Goal: Task Accomplishment & Management: Manage account settings

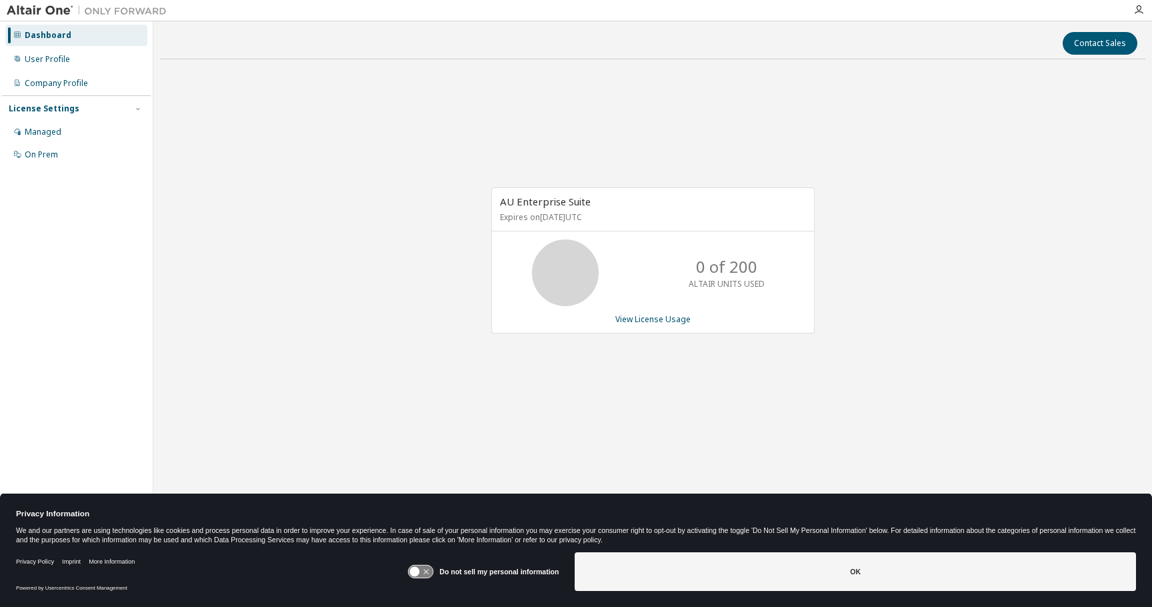
click at [425, 573] on g at bounding box center [421, 571] width 25 height 13
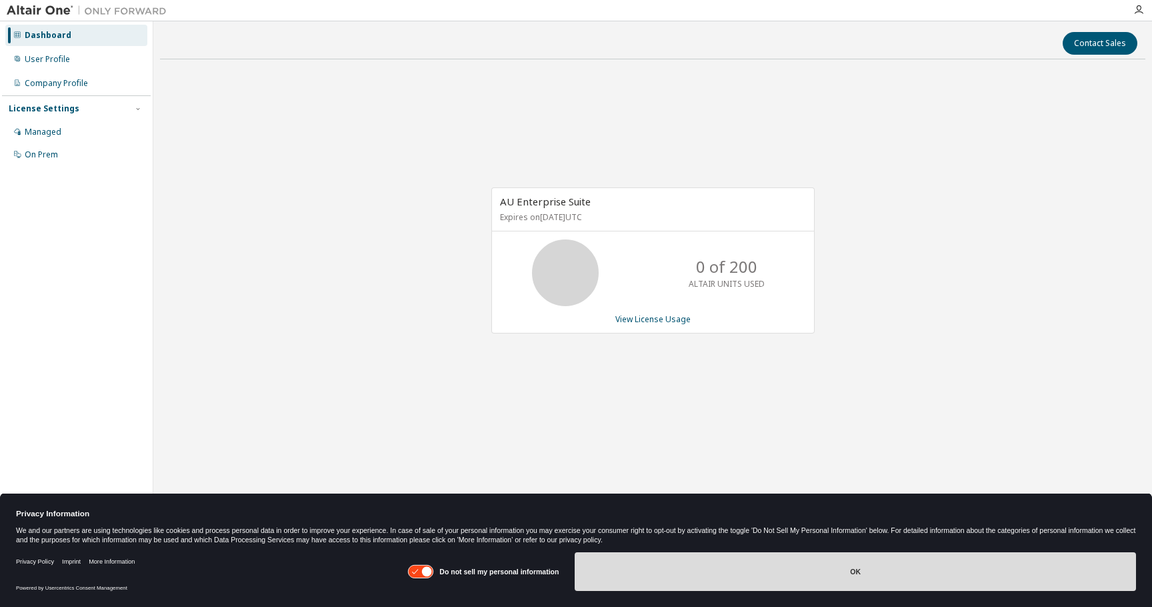
click at [593, 585] on button "OK" at bounding box center [855, 571] width 561 height 39
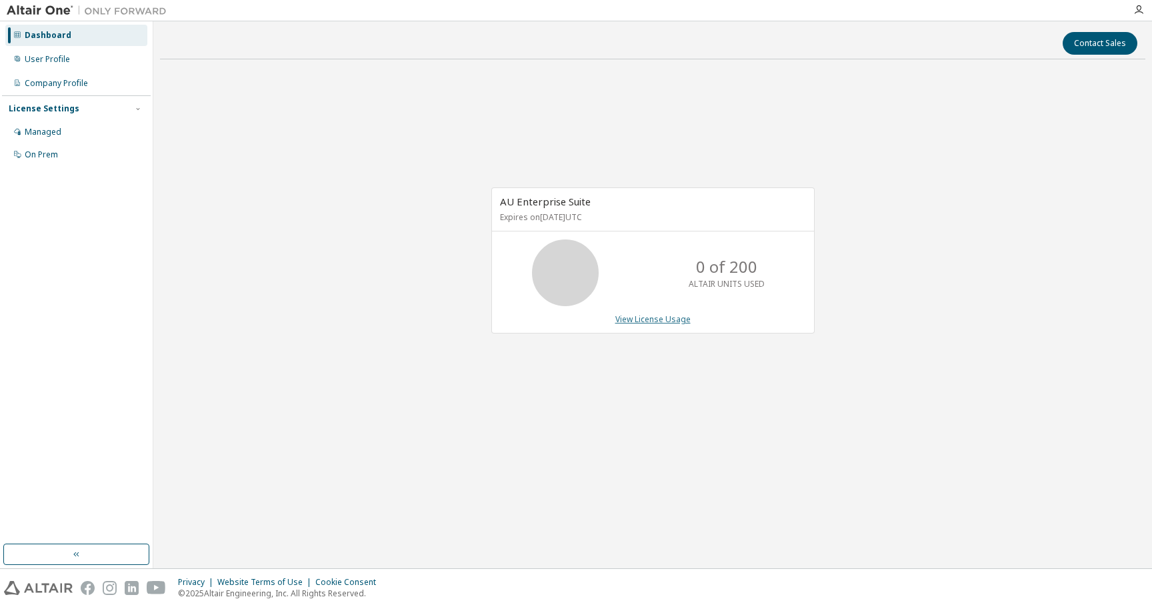
click at [637, 316] on link "View License Usage" at bounding box center [652, 318] width 75 height 11
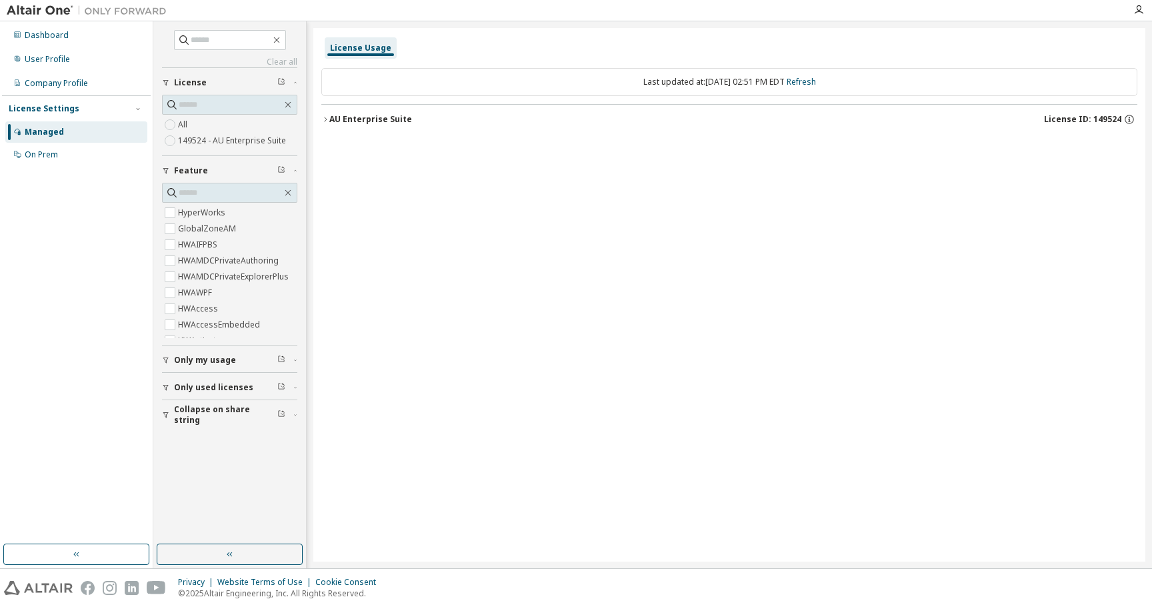
click at [220, 392] on span "Only used licenses" at bounding box center [213, 387] width 79 height 11
click at [222, 355] on span "Only my usage" at bounding box center [205, 360] width 62 height 11
click at [61, 146] on div "On Prem" at bounding box center [76, 154] width 142 height 21
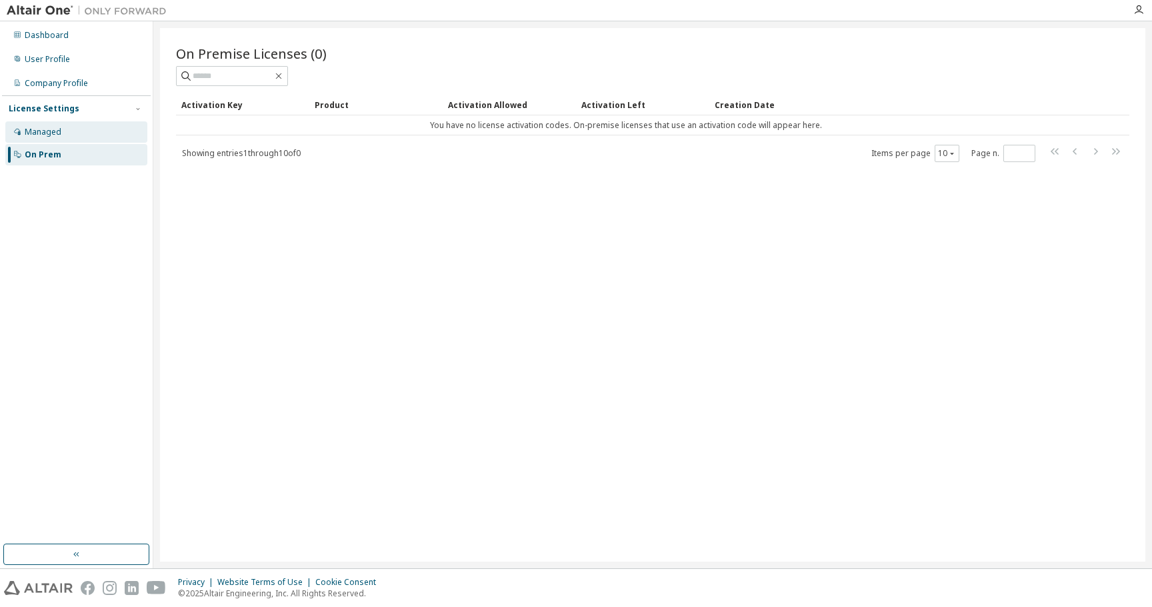
click at [63, 131] on div "Managed" at bounding box center [76, 131] width 142 height 21
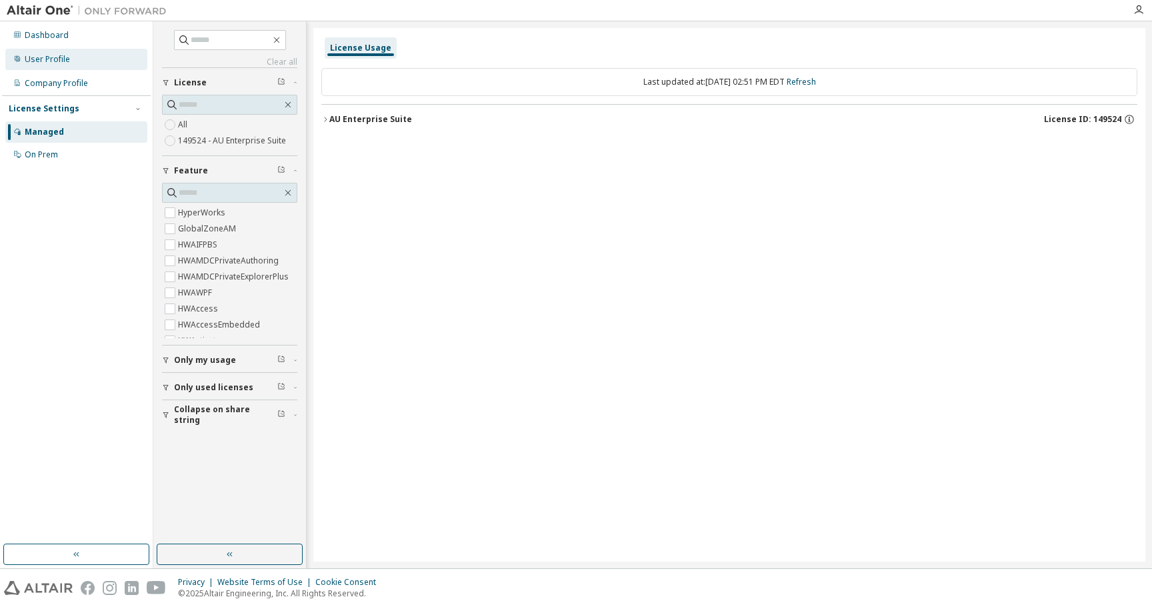
click at [61, 67] on div "User Profile" at bounding box center [76, 59] width 142 height 21
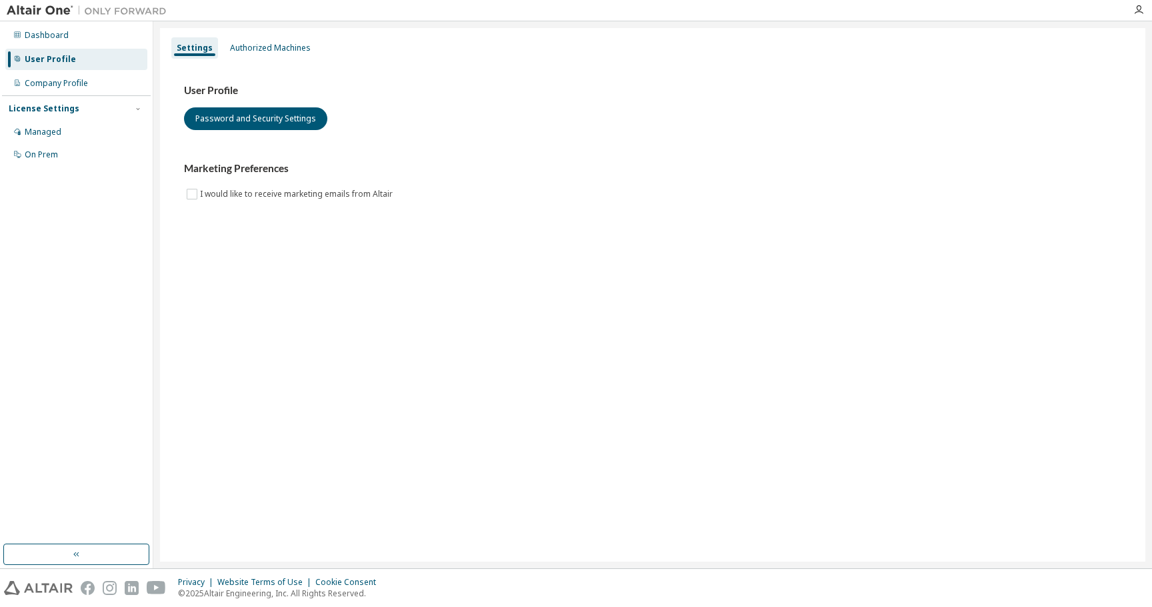
click at [59, 108] on div "License Settings" at bounding box center [44, 108] width 71 height 11
click at [49, 133] on div "Managed" at bounding box center [43, 132] width 37 height 11
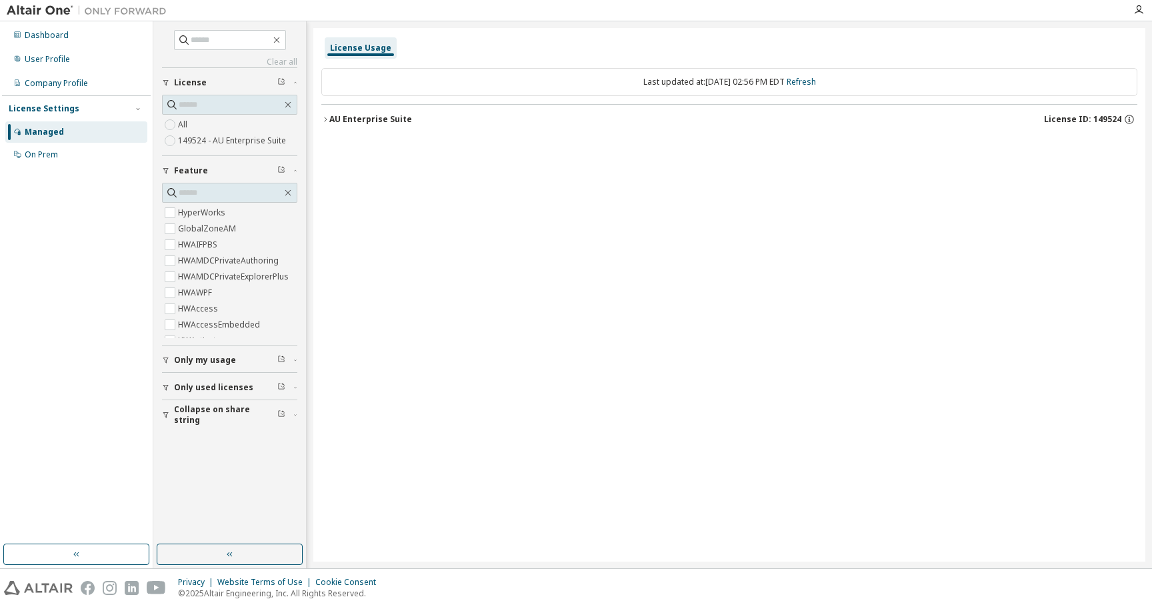
click at [221, 363] on span "Only my usage" at bounding box center [205, 360] width 62 height 11
click at [233, 435] on button "Only used licenses" at bounding box center [229, 425] width 135 height 29
click at [227, 490] on span "Collapse on share string" at bounding box center [225, 491] width 103 height 21
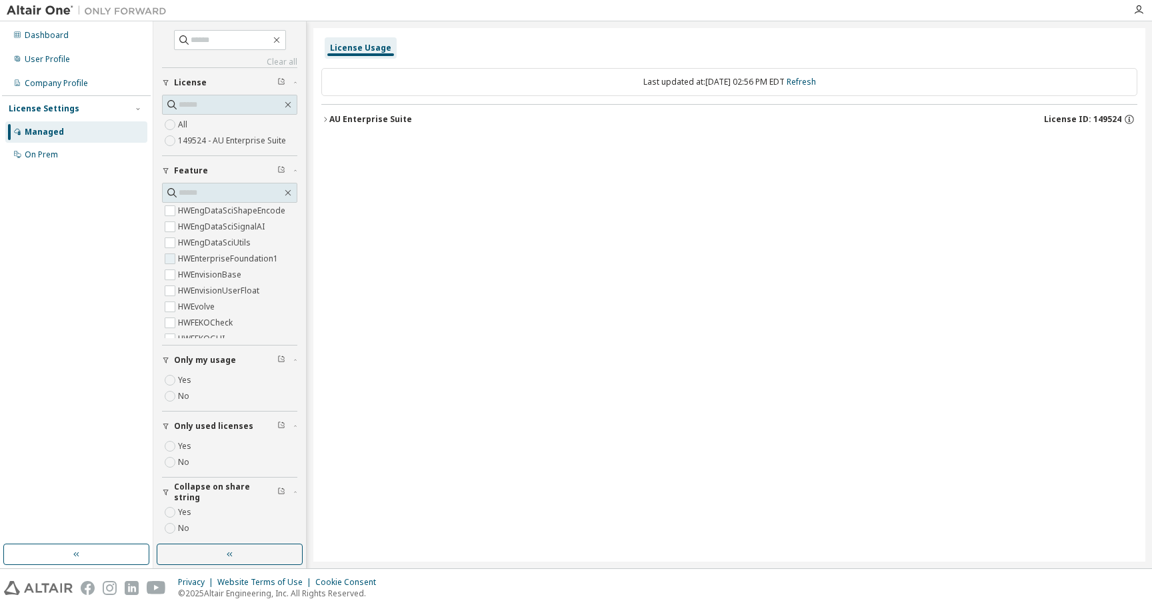
scroll to position [1104, 1]
click at [181, 391] on span "Only used licenses" at bounding box center [213, 387] width 79 height 11
click at [189, 367] on button "Only my usage" at bounding box center [229, 359] width 135 height 29
click at [277, 55] on div "Clear all Collapse on share string Only used licenses Yes No Only my usage Yes …" at bounding box center [229, 267] width 135 height 474
click at [279, 64] on link "Clear all" at bounding box center [229, 62] width 135 height 11
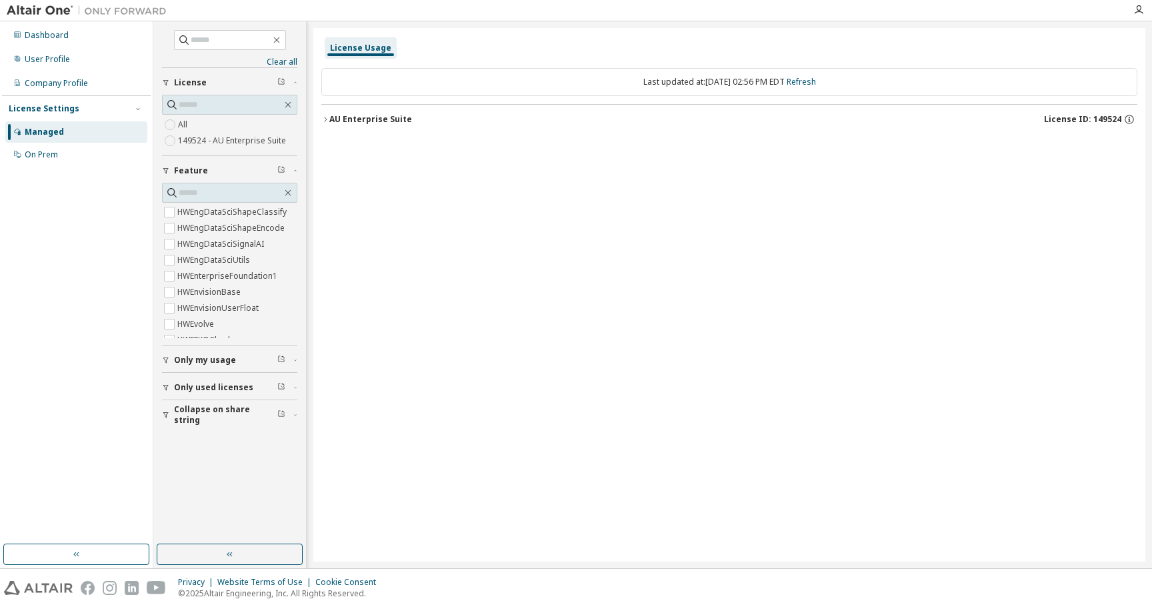
click at [363, 114] on div "AU Enterprise Suite" at bounding box center [370, 119] width 83 height 11
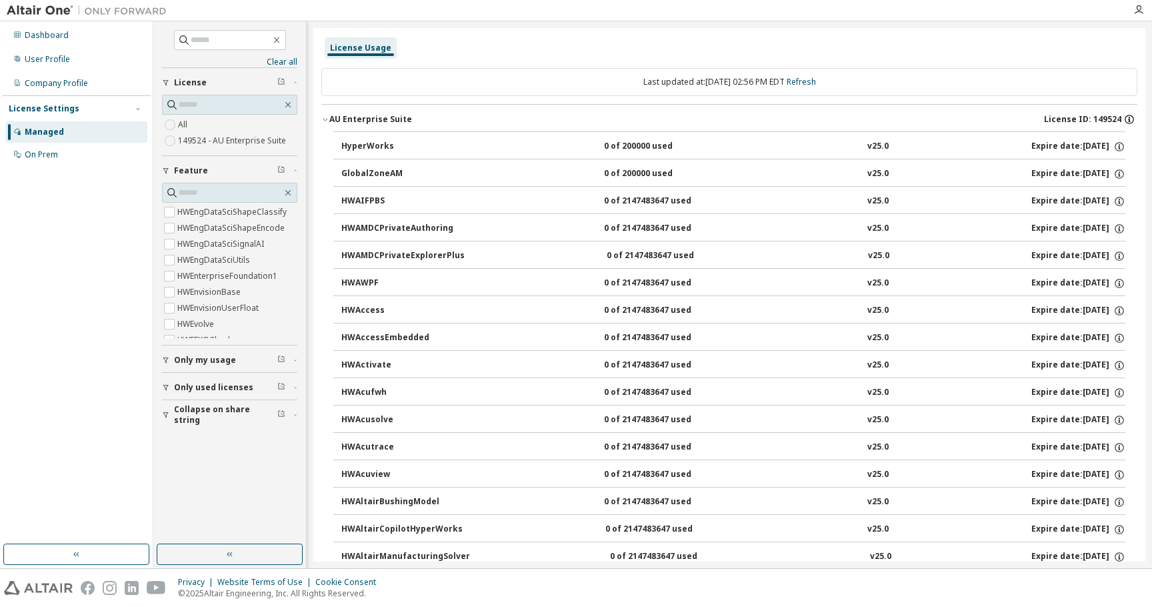
click at [1123, 117] on icon "button" at bounding box center [1129, 119] width 12 height 12
